Goal: Information Seeking & Learning: Learn about a topic

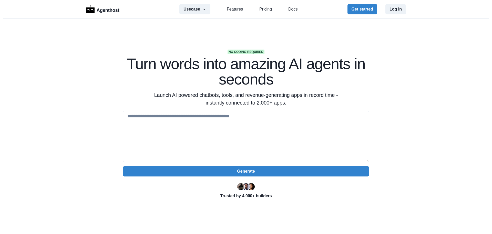
scroll to position [513, 0]
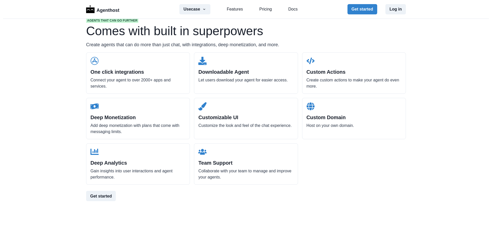
click at [310, 104] on icon at bounding box center [311, 106] width 8 height 8
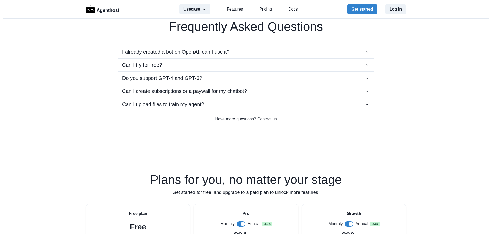
scroll to position [949, 0]
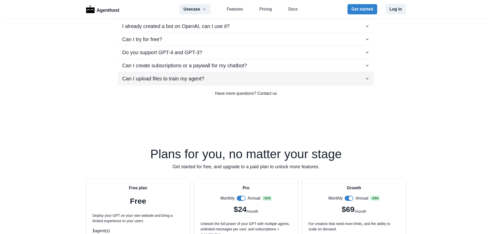
click at [164, 75] on p "Can I upload files to train my agent?" at bounding box center [163, 79] width 82 height 8
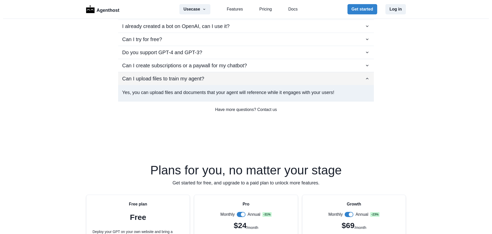
click at [164, 75] on p "Can I upload files to train my agent?" at bounding box center [163, 79] width 82 height 8
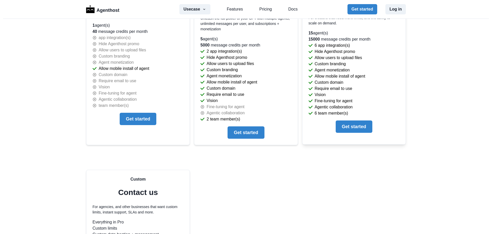
scroll to position [1051, 0]
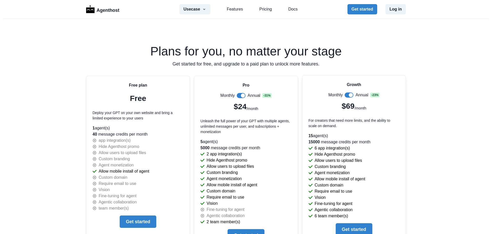
click at [347, 95] on span at bounding box center [349, 94] width 9 height 5
click at [347, 95] on span at bounding box center [347, 95] width 4 height 4
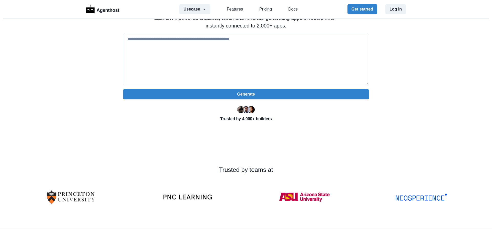
scroll to position [0, 0]
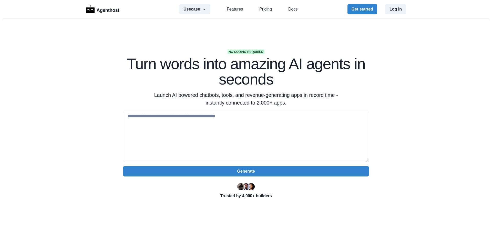
click at [227, 10] on link "Features" at bounding box center [235, 9] width 16 height 6
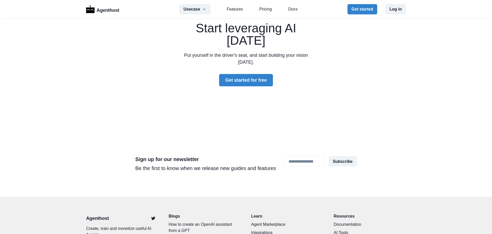
scroll to position [1538, 0]
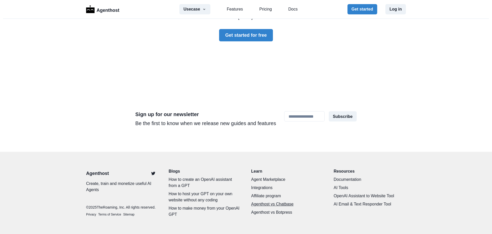
click at [288, 201] on link "Agenthost vs Chatbase" at bounding box center [287, 204] width 72 height 6
click at [343, 176] on link "Documentation" at bounding box center [370, 179] width 72 height 6
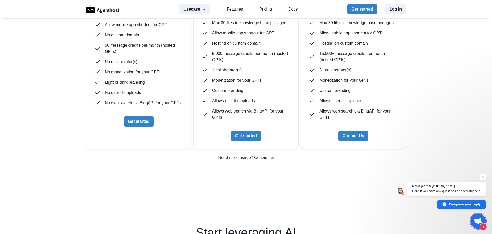
scroll to position [1743, 0]
